Goal: Transaction & Acquisition: Purchase product/service

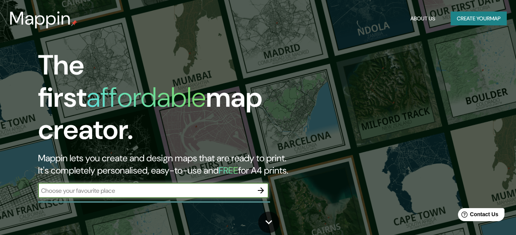
click at [214, 186] on input "text" at bounding box center [145, 190] width 215 height 9
type input "[GEOGRAPHIC_DATA]"
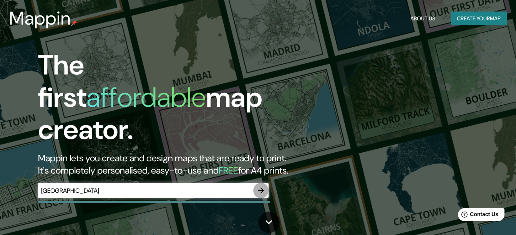
click at [259, 186] on icon "button" at bounding box center [260, 190] width 9 height 9
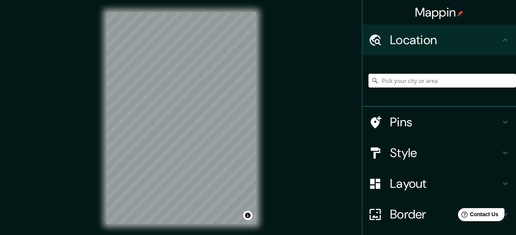
click at [387, 82] on input "Pick your city or area" at bounding box center [441, 81] width 147 height 14
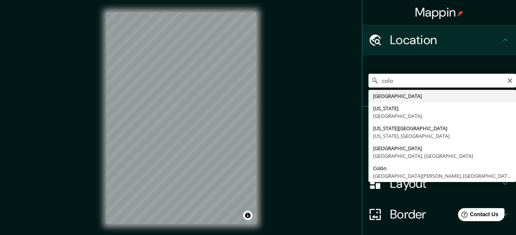
type input "[GEOGRAPHIC_DATA]"
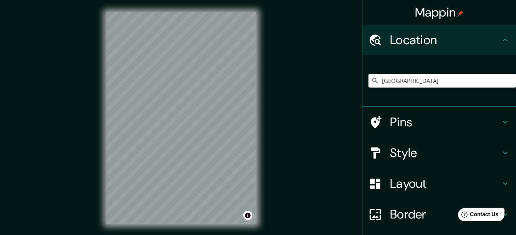
click at [416, 156] on h4 "Style" at bounding box center [445, 152] width 111 height 15
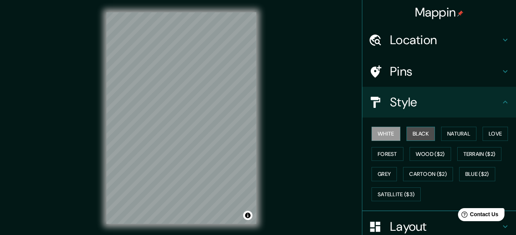
click at [409, 133] on button "Black" at bounding box center [420, 134] width 29 height 14
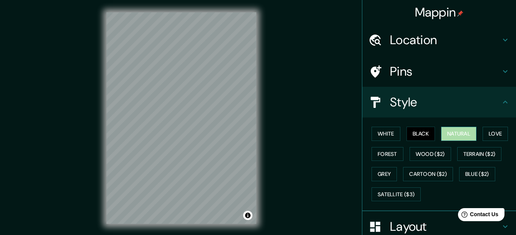
click at [441, 132] on button "Natural" at bounding box center [458, 134] width 35 height 14
click at [489, 132] on button "Love" at bounding box center [494, 134] width 25 height 14
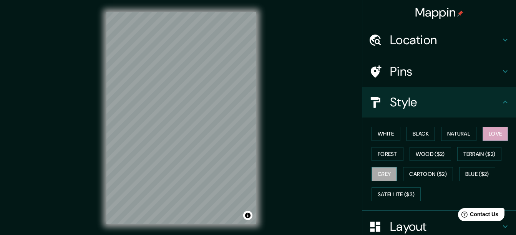
click at [371, 172] on button "Grey" at bounding box center [383, 174] width 25 height 14
click at [490, 136] on button "Love" at bounding box center [494, 134] width 25 height 14
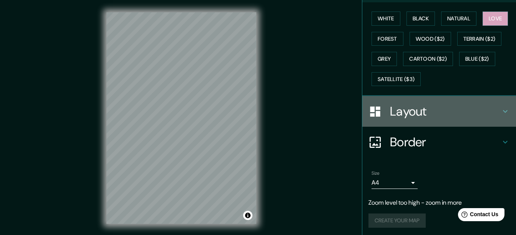
click at [429, 112] on h4 "Layout" at bounding box center [445, 111] width 111 height 15
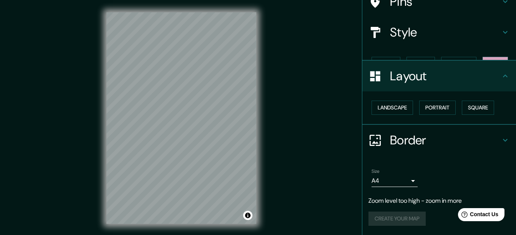
scroll to position [56, 0]
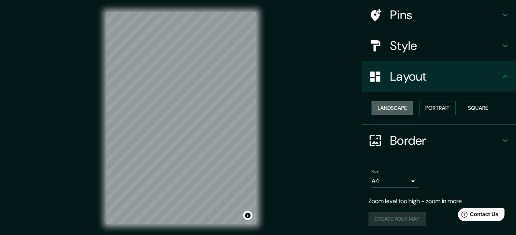
click at [385, 112] on button "Landscape" at bounding box center [391, 108] width 41 height 14
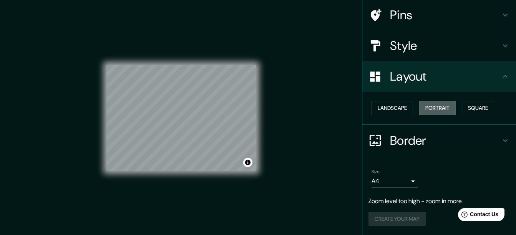
click at [428, 109] on button "Portrait" at bounding box center [437, 108] width 36 height 14
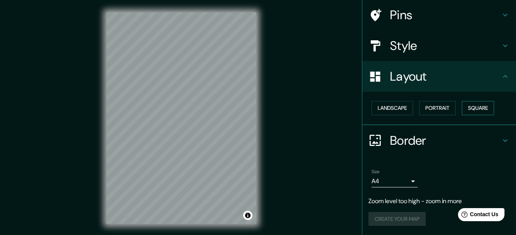
click at [469, 105] on button "Square" at bounding box center [478, 108] width 32 height 14
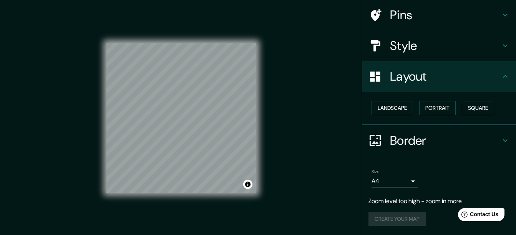
click at [447, 50] on h4 "Style" at bounding box center [445, 45] width 111 height 15
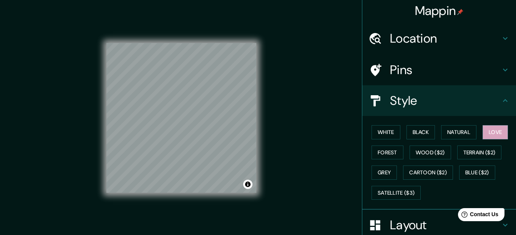
scroll to position [0, 0]
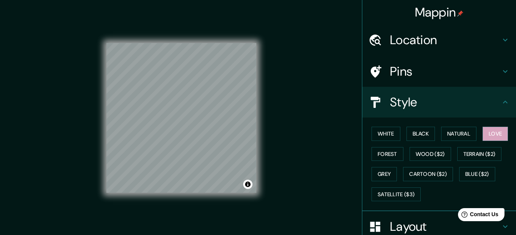
click at [440, 69] on h4 "Pins" at bounding box center [445, 71] width 111 height 15
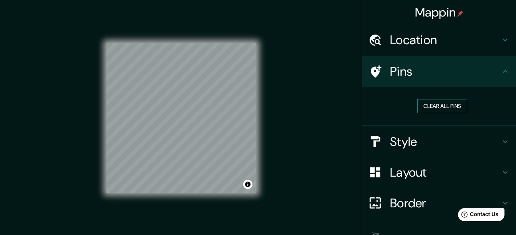
click at [448, 107] on button "Clear all pins" at bounding box center [442, 106] width 50 height 14
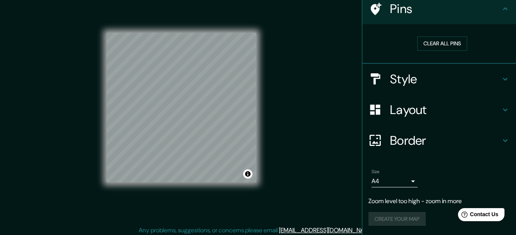
scroll to position [13, 0]
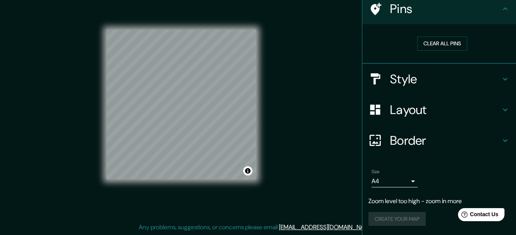
click at [436, 76] on h4 "Style" at bounding box center [445, 78] width 111 height 15
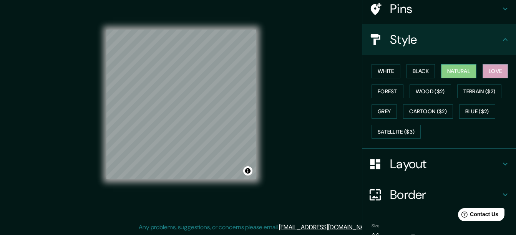
click at [463, 73] on button "Natural" at bounding box center [458, 71] width 35 height 14
click at [427, 196] on h4 "Border" at bounding box center [445, 194] width 111 height 15
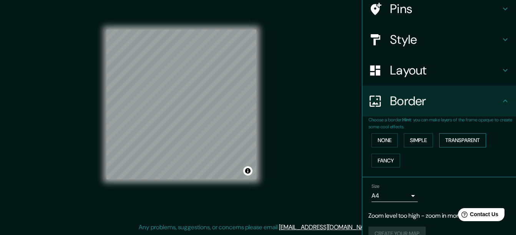
click at [461, 139] on button "Transparent" at bounding box center [462, 140] width 47 height 14
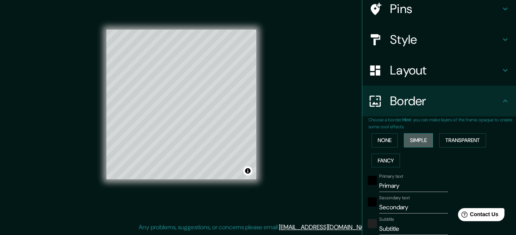
click at [419, 138] on button "Simple" at bounding box center [418, 140] width 29 height 14
click at [375, 160] on button "Fancy" at bounding box center [385, 161] width 28 height 14
click at [375, 146] on button "None" at bounding box center [384, 140] width 26 height 14
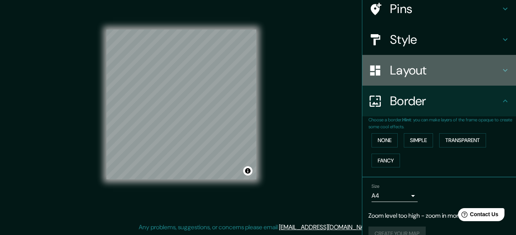
click at [435, 73] on h4 "Layout" at bounding box center [445, 70] width 111 height 15
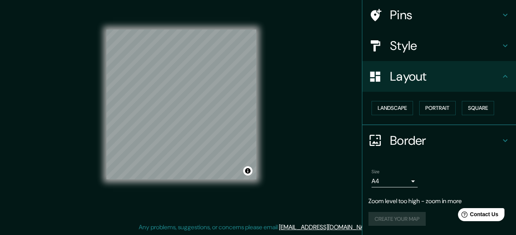
scroll to position [56, 0]
click at [462, 108] on button "Square" at bounding box center [478, 108] width 32 height 14
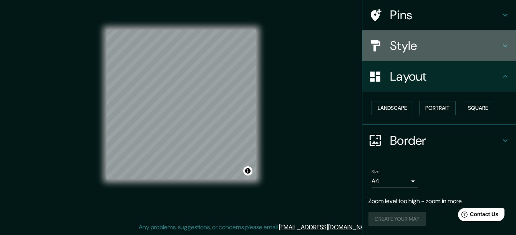
click at [437, 50] on h4 "Style" at bounding box center [445, 45] width 111 height 15
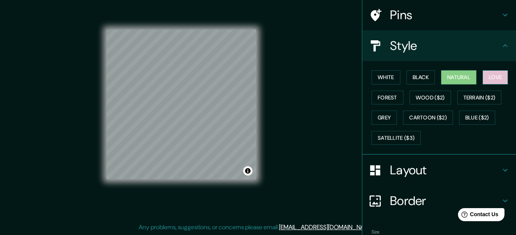
click at [492, 80] on button "Love" at bounding box center [494, 77] width 25 height 14
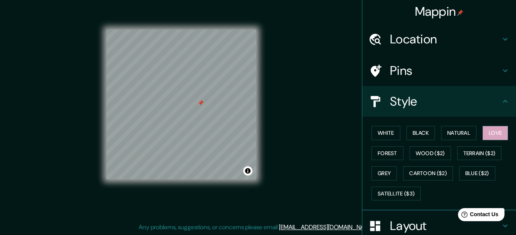
scroll to position [0, 0]
click at [420, 71] on h4 "Pins" at bounding box center [445, 71] width 111 height 15
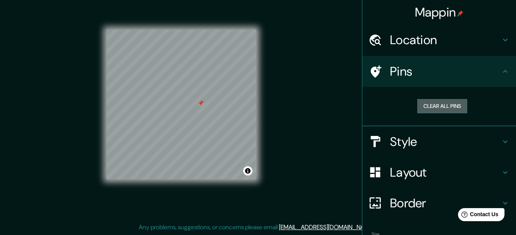
click at [434, 107] on button "Clear all pins" at bounding box center [442, 106] width 50 height 14
click at [249, 173] on button "Toggle attribution" at bounding box center [247, 170] width 9 height 9
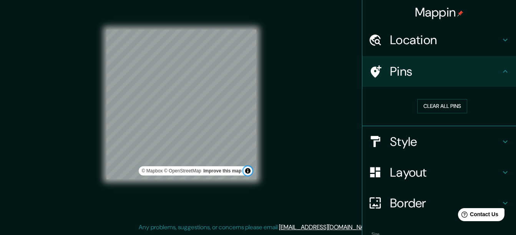
click at [249, 171] on button "Toggle attribution" at bounding box center [247, 170] width 9 height 9
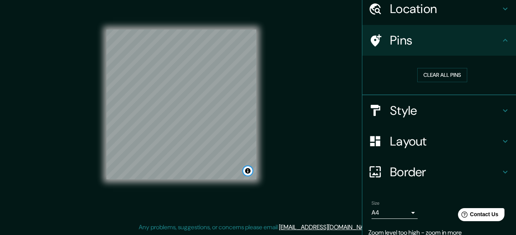
scroll to position [63, 0]
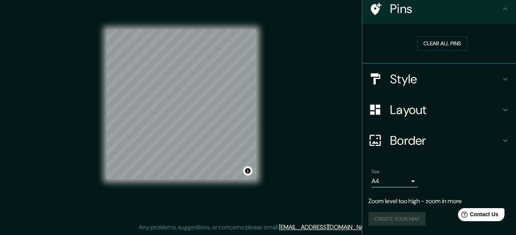
click at [429, 202] on p "Zoom level too high - zoom in more" at bounding box center [438, 201] width 141 height 9
click at [429, 200] on p "Zoom level too high - zoom in more" at bounding box center [438, 201] width 141 height 9
click at [415, 222] on div "Create your map" at bounding box center [438, 219] width 141 height 14
click at [409, 179] on body "Mappin Location [GEOGRAPHIC_DATA] Pins Clear all pins Style Layout Border Choos…" at bounding box center [258, 104] width 516 height 235
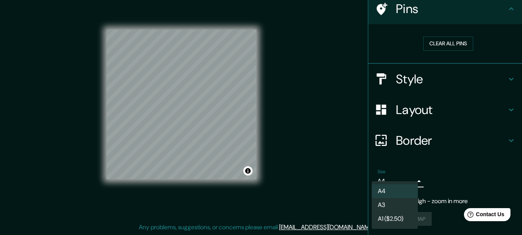
click at [430, 191] on div at bounding box center [261, 117] width 522 height 235
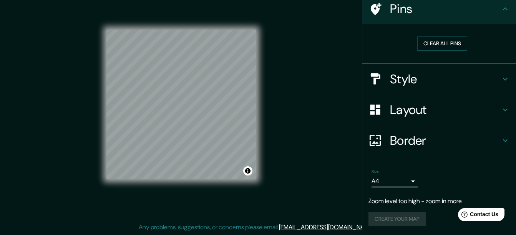
click at [424, 204] on p "Zoom level too high - zoom in more" at bounding box center [438, 201] width 141 height 9
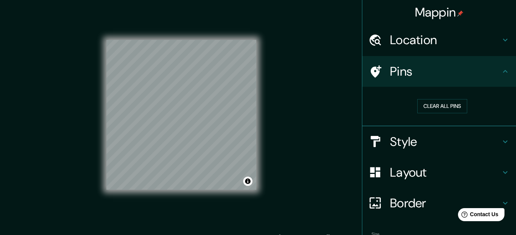
scroll to position [0, 0]
